Goal: Task Accomplishment & Management: Manage account settings

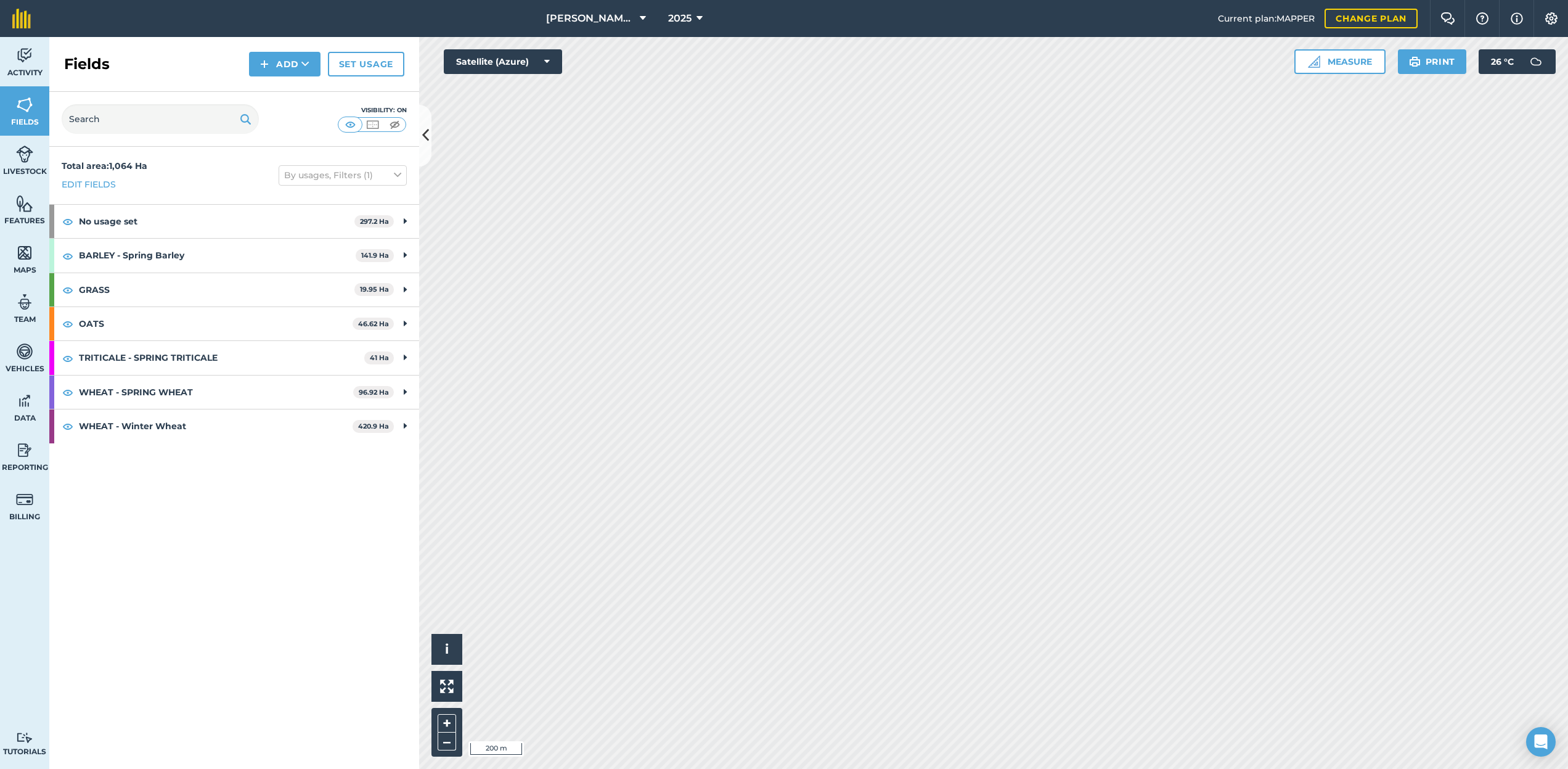
click at [596, 13] on span "[PERSON_NAME] M" at bounding box center [590, 18] width 88 height 15
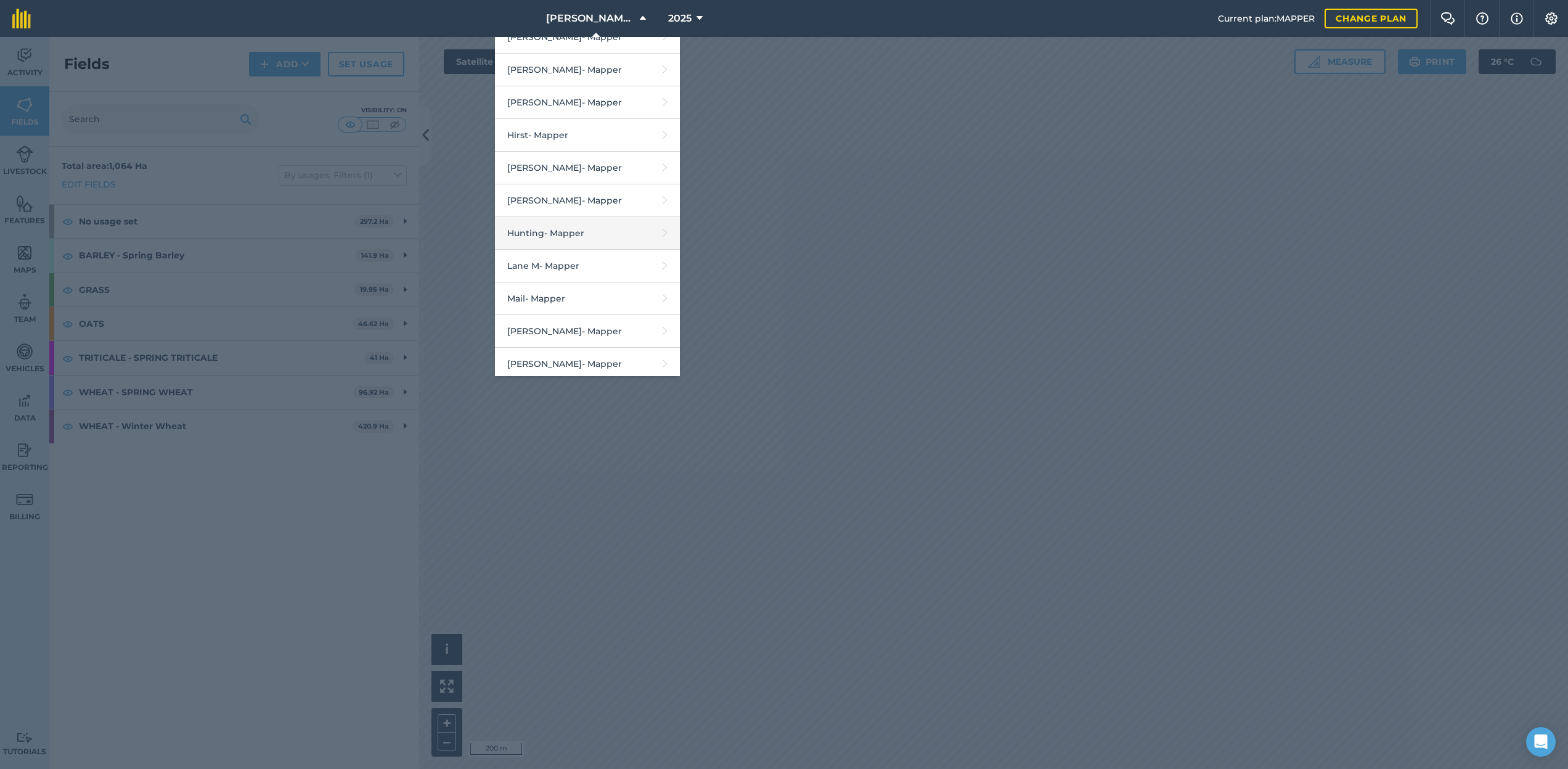
scroll to position [781, 0]
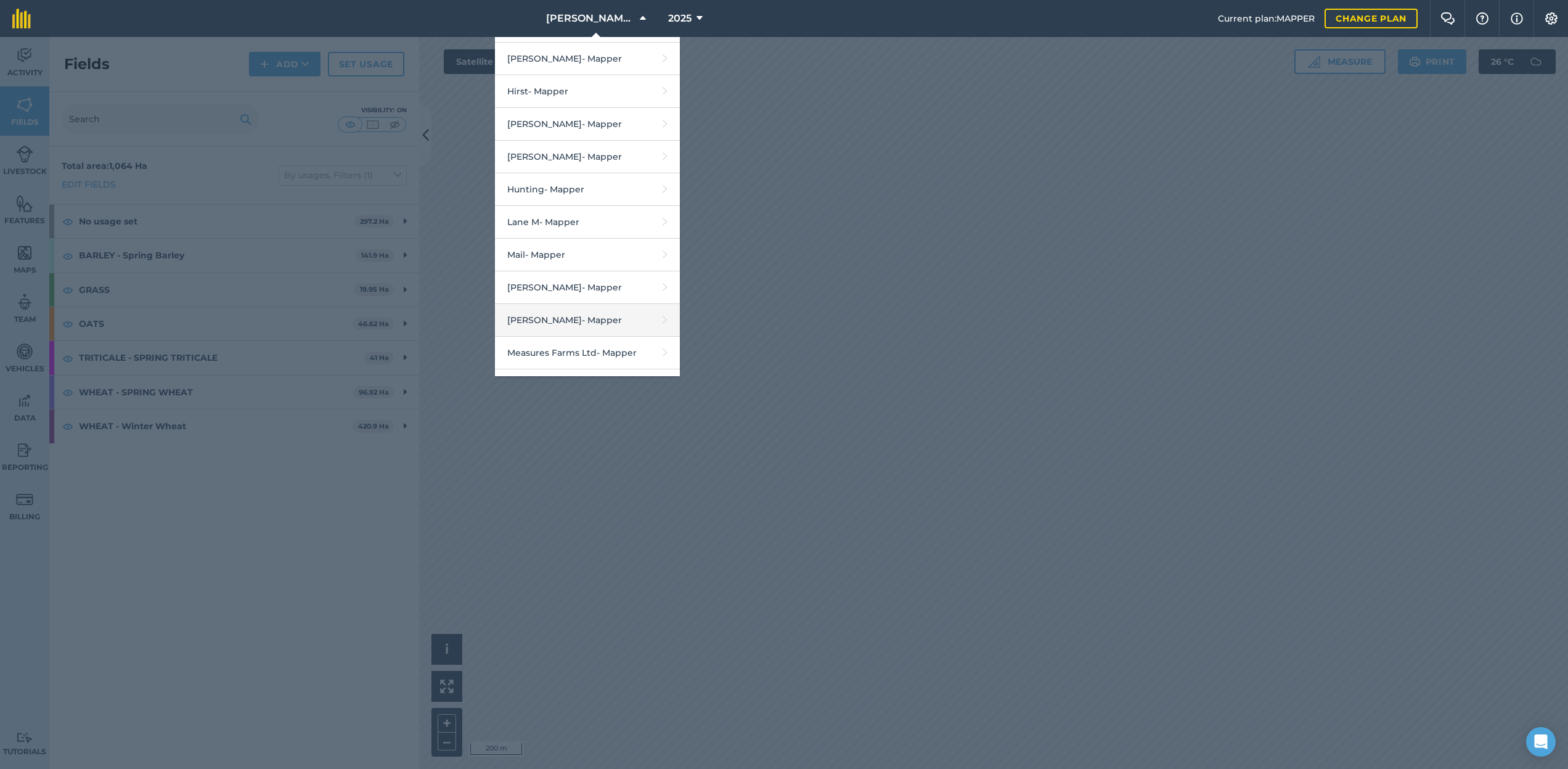
click at [594, 312] on link "[PERSON_NAME] - Mapper" at bounding box center [587, 320] width 185 height 32
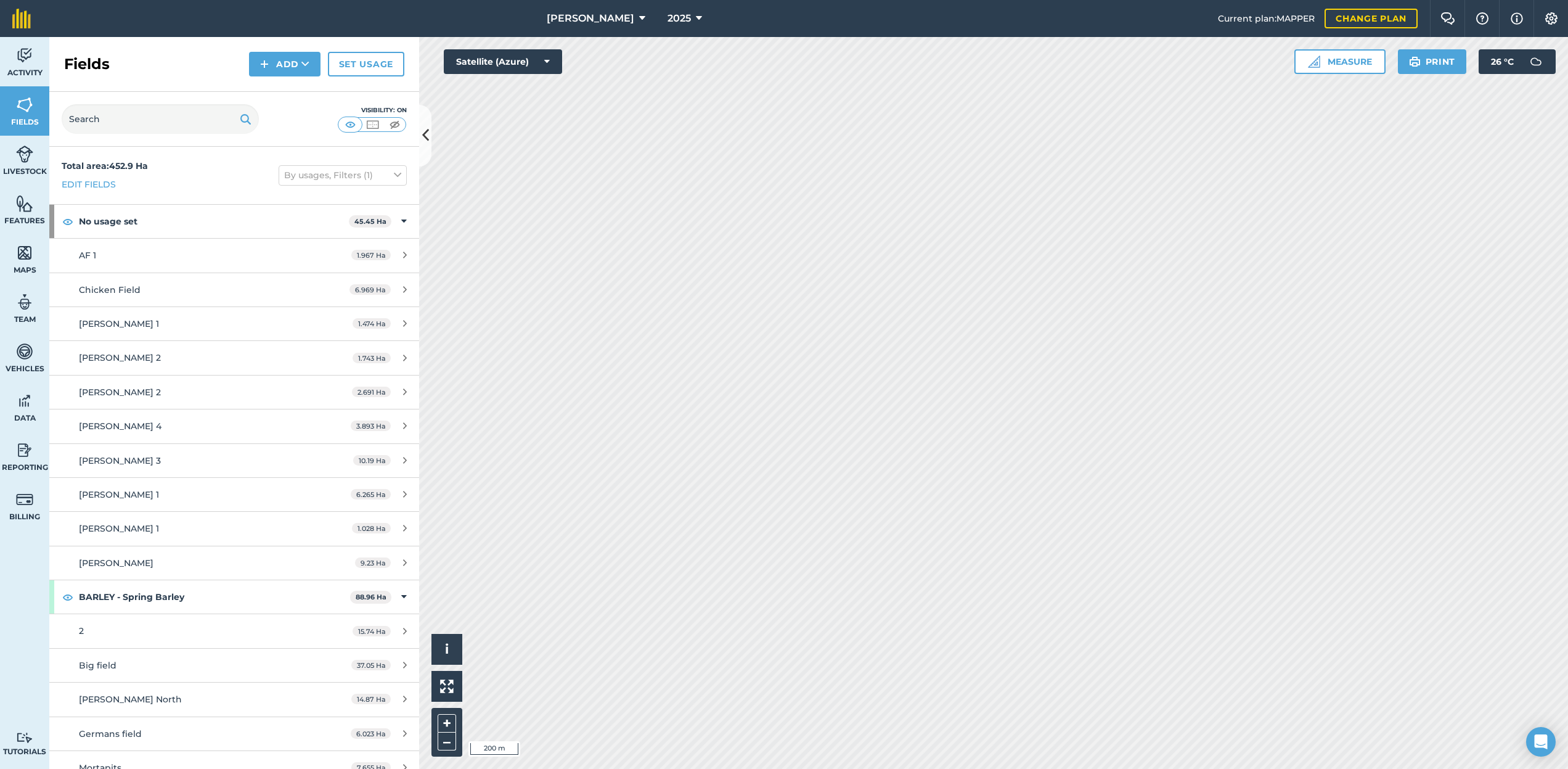
drag, startPoint x: 607, startPoint y: 12, endPoint x: 615, endPoint y: 28, distance: 17.9
click at [607, 12] on span "[PERSON_NAME]" at bounding box center [591, 18] width 88 height 15
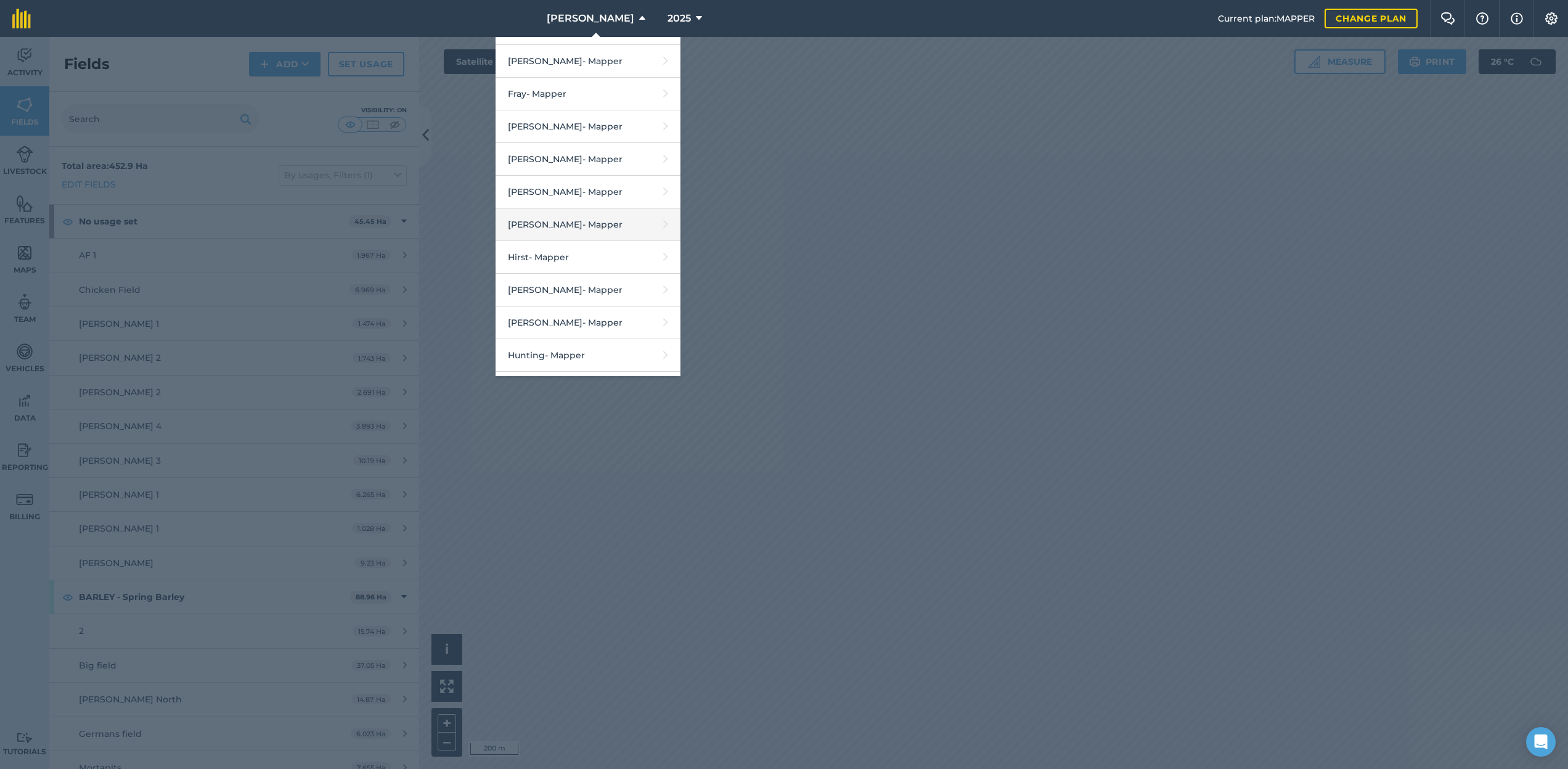
scroll to position [638, 0]
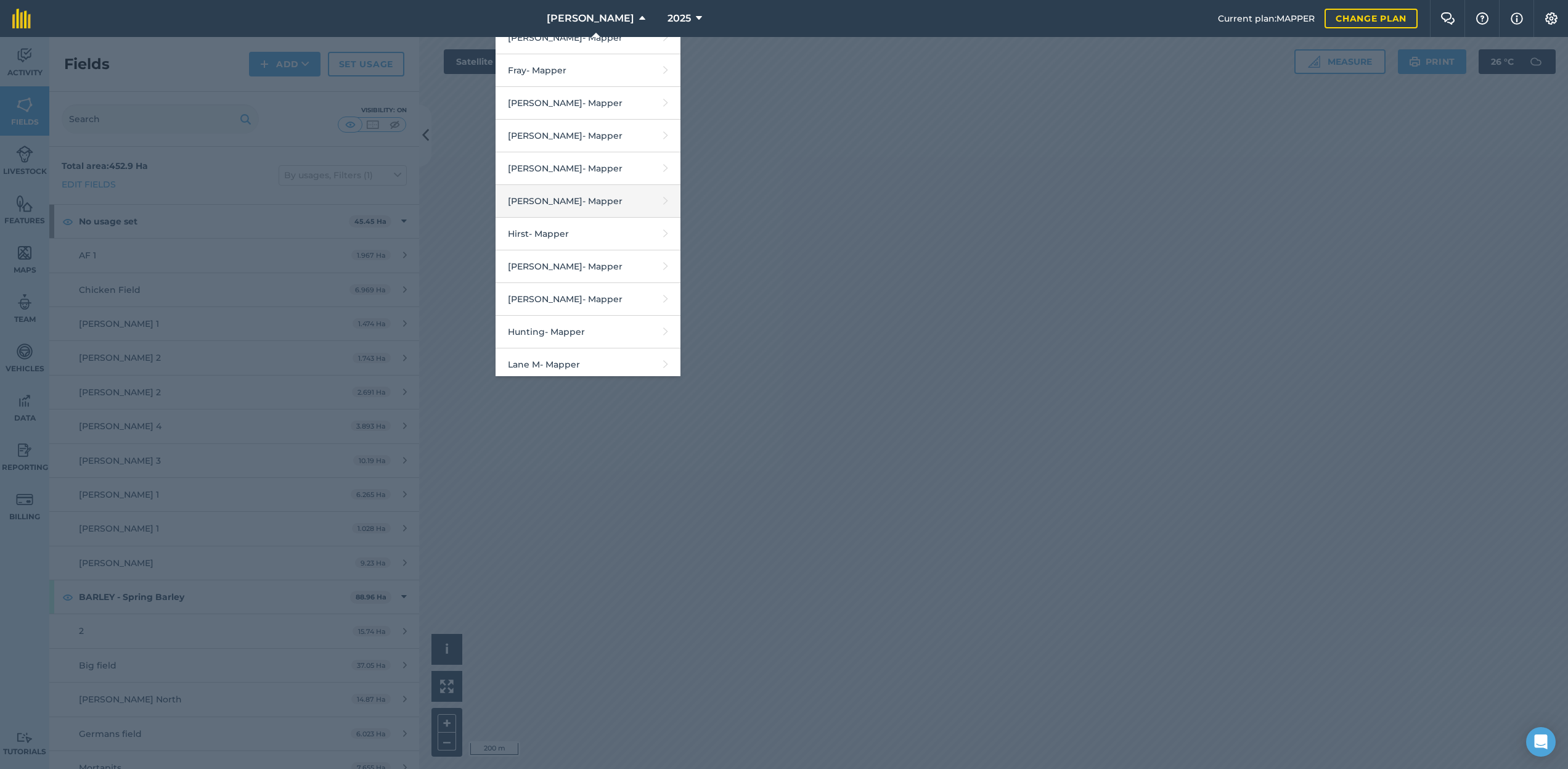
click at [575, 210] on link "[PERSON_NAME] - Mapper" at bounding box center [588, 201] width 185 height 32
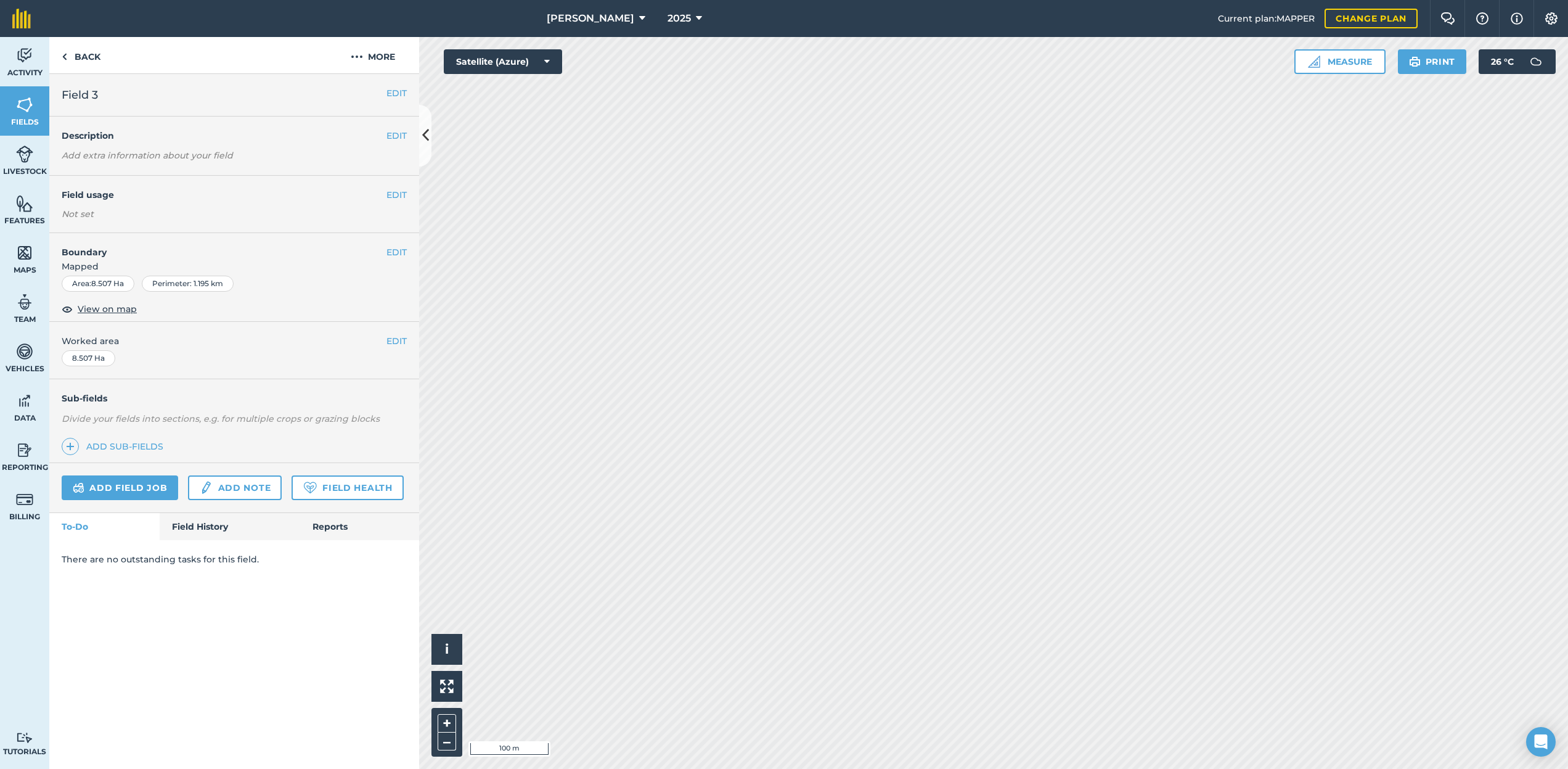
click at [395, 195] on button "EDIT" at bounding box center [396, 194] width 20 height 13
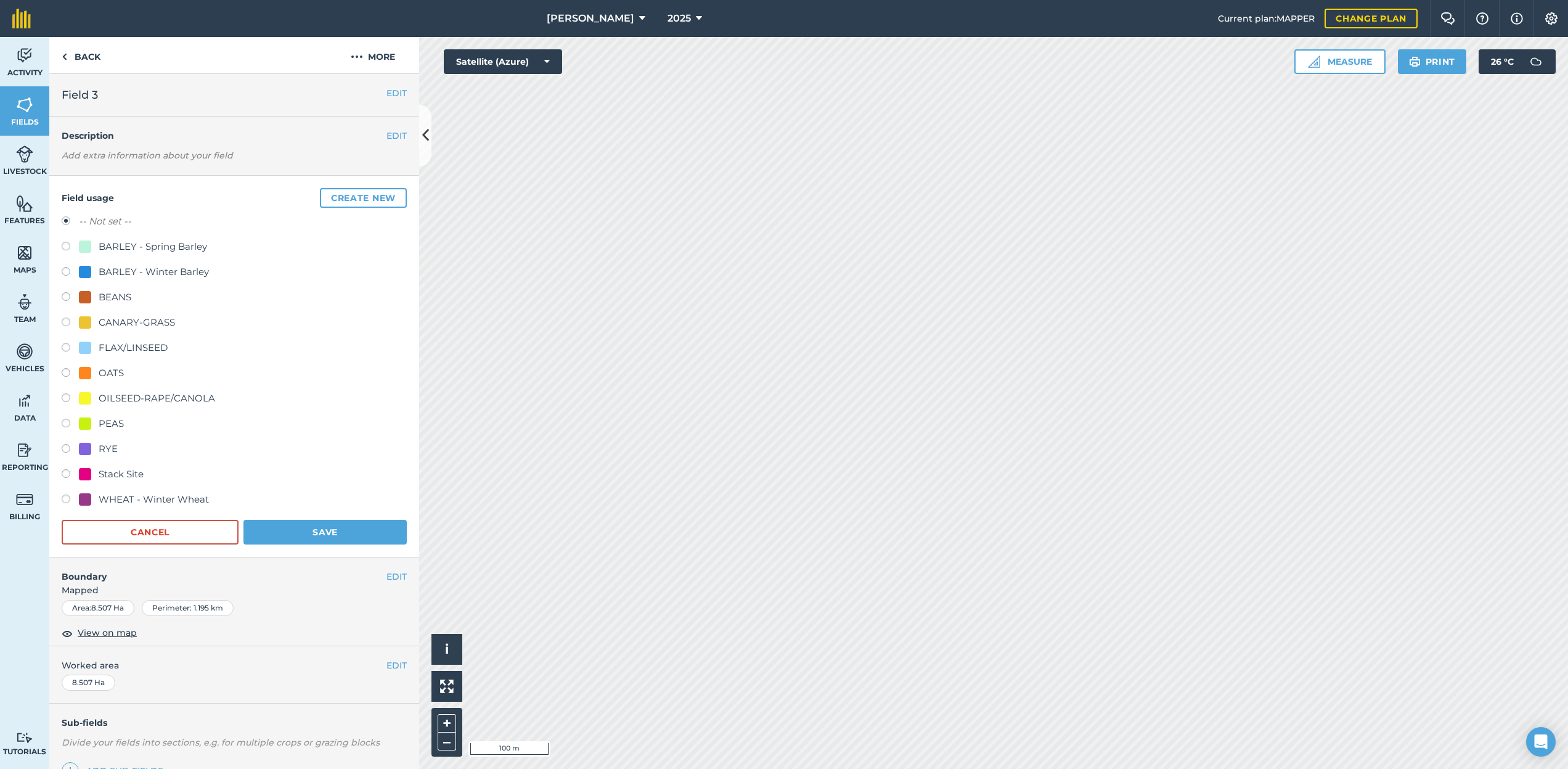
click at [130, 248] on div "BARLEY - Spring Barley" at bounding box center [153, 246] width 108 height 15
radio input "true"
radio input "false"
click at [283, 532] on button "Save" at bounding box center [325, 532] width 164 height 25
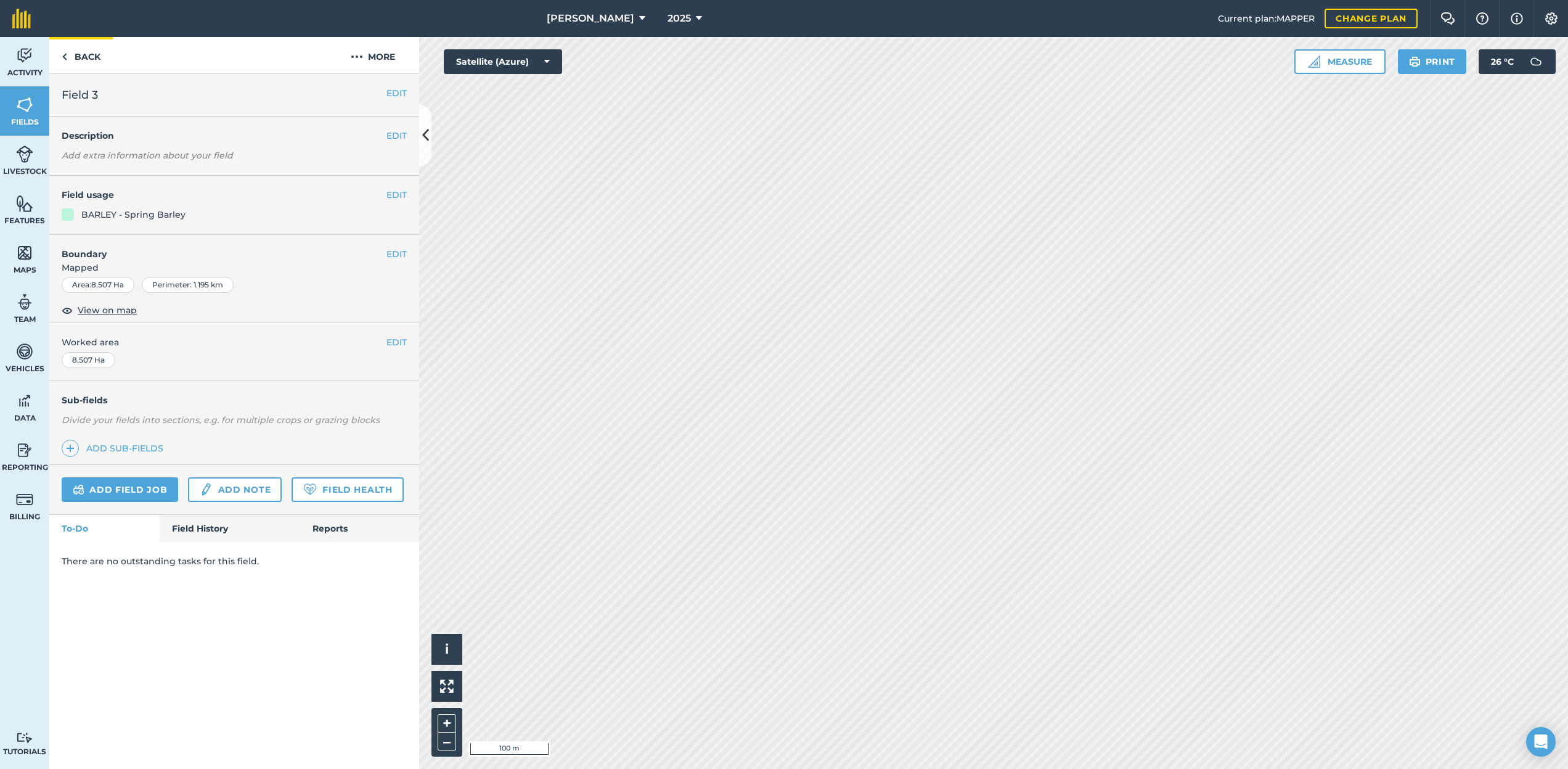
click at [95, 62] on link "Back" at bounding box center [81, 55] width 64 height 36
click at [398, 198] on button "EDIT" at bounding box center [396, 194] width 20 height 13
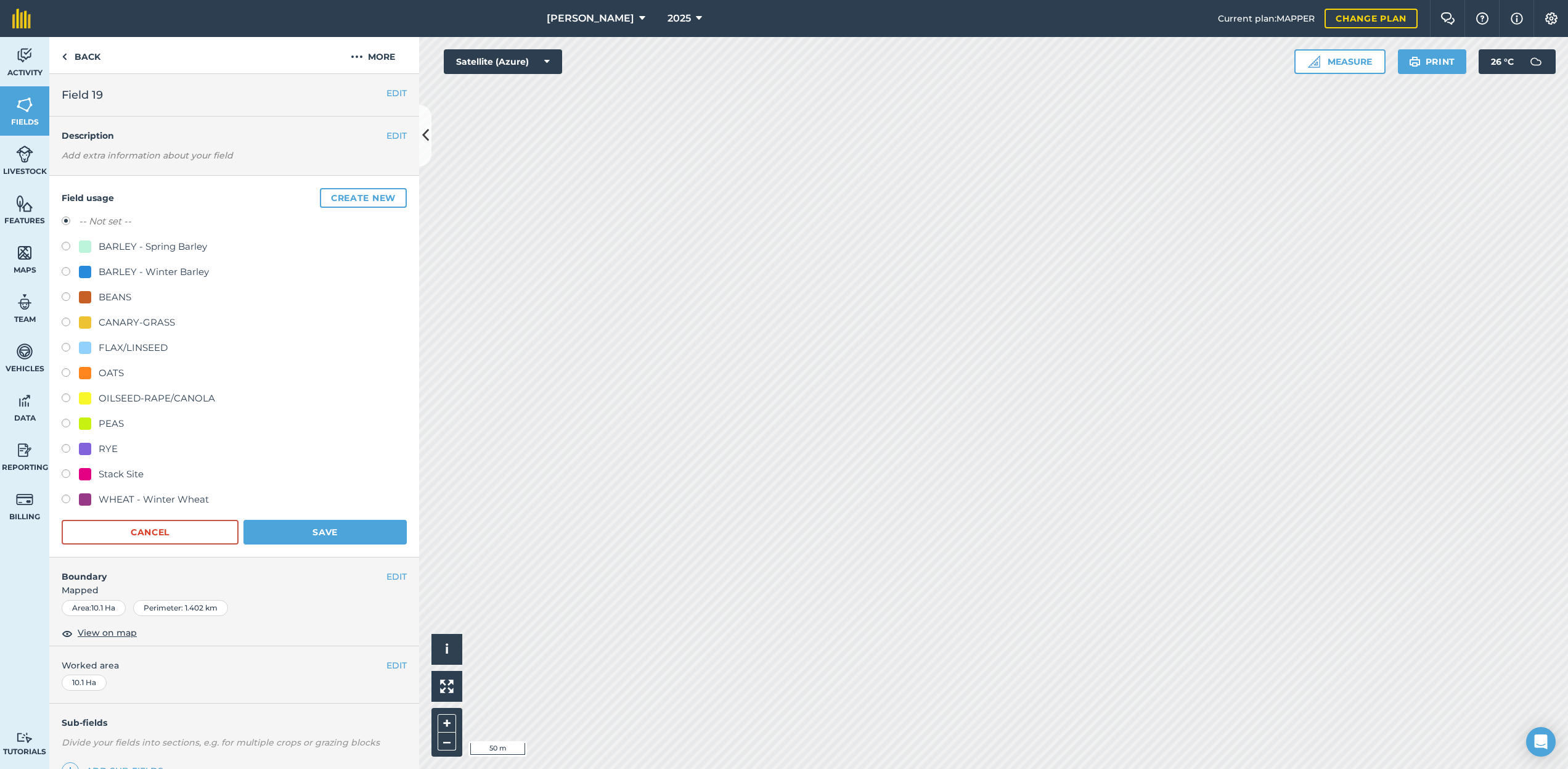
click at [138, 249] on div "BARLEY - Spring Barley" at bounding box center [153, 246] width 108 height 15
radio input "true"
radio input "false"
drag, startPoint x: 304, startPoint y: 532, endPoint x: 315, endPoint y: 526, distance: 12.5
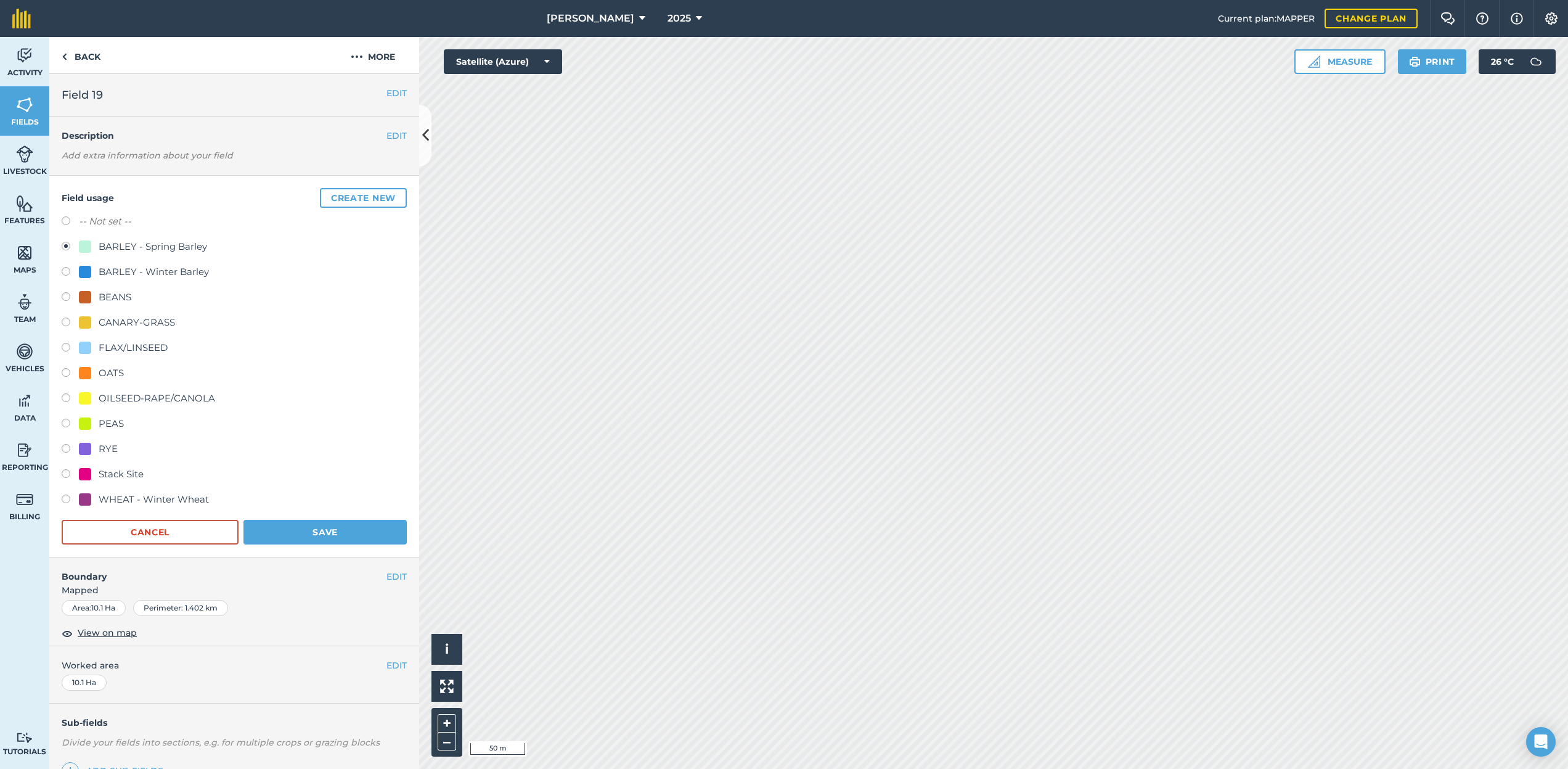
click at [304, 532] on button "Save" at bounding box center [325, 532] width 164 height 25
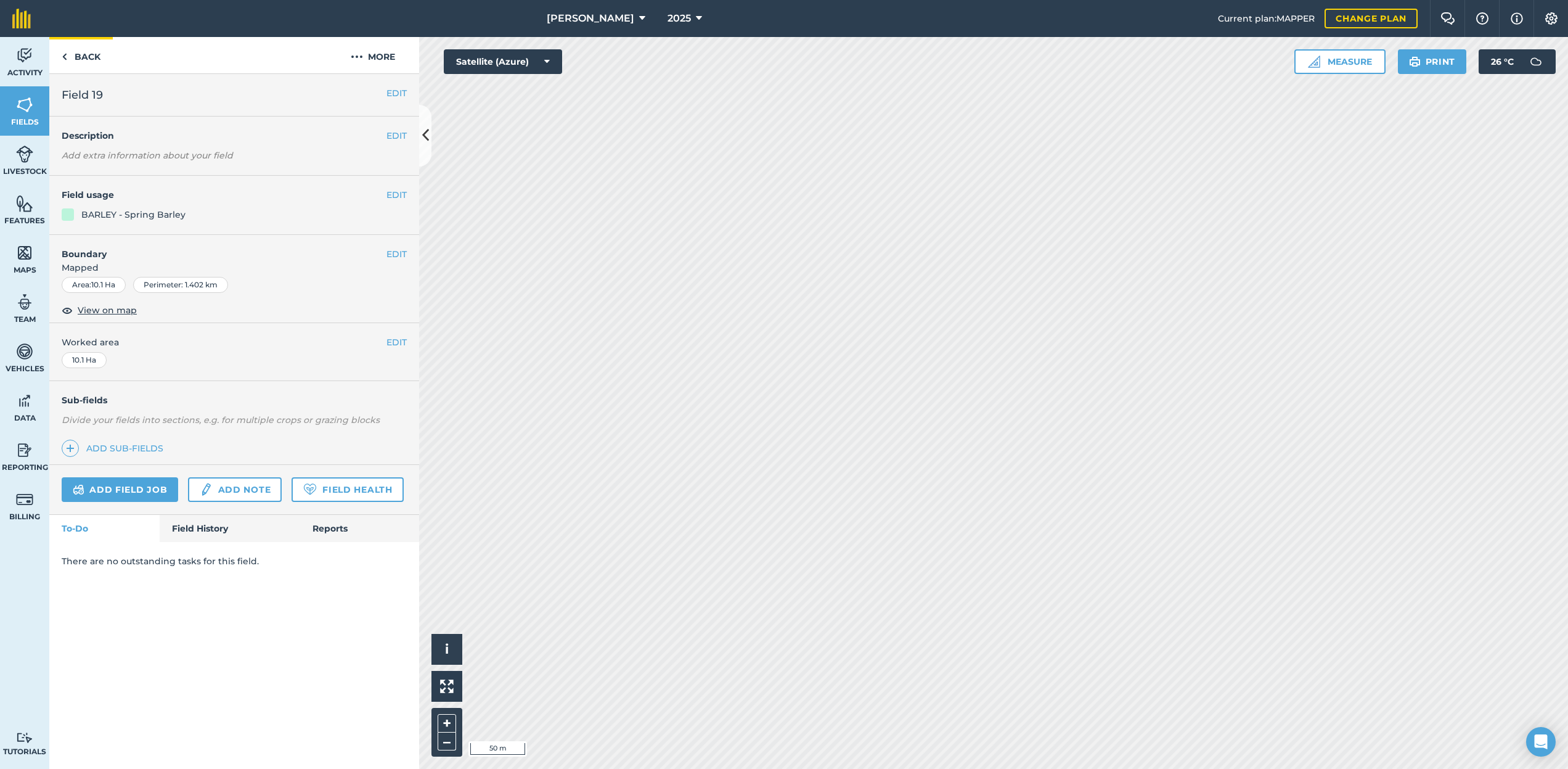
click at [88, 55] on link "Back" at bounding box center [81, 55] width 64 height 36
